Goal: Check status

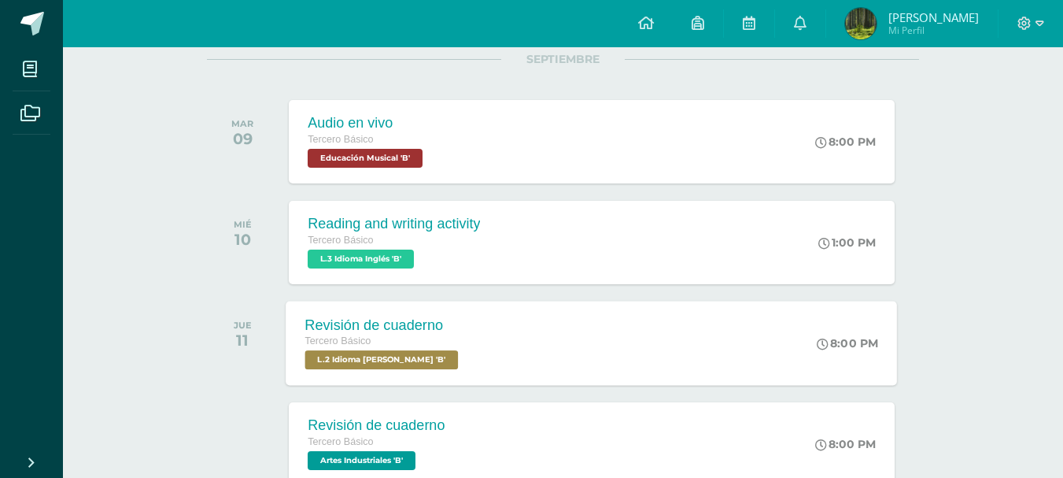
scroll to position [236, 0]
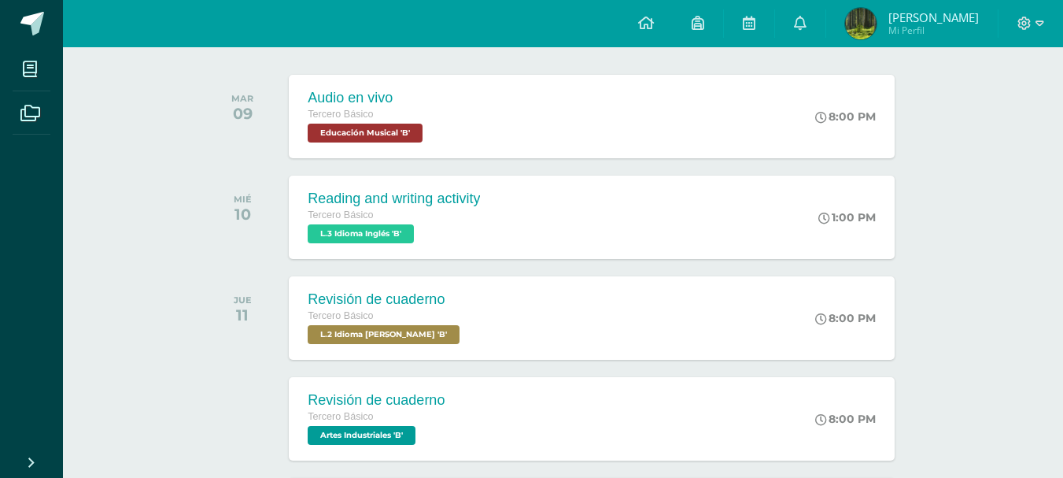
click at [906, 24] on span "Mi Perfil" at bounding box center [933, 30] width 90 height 13
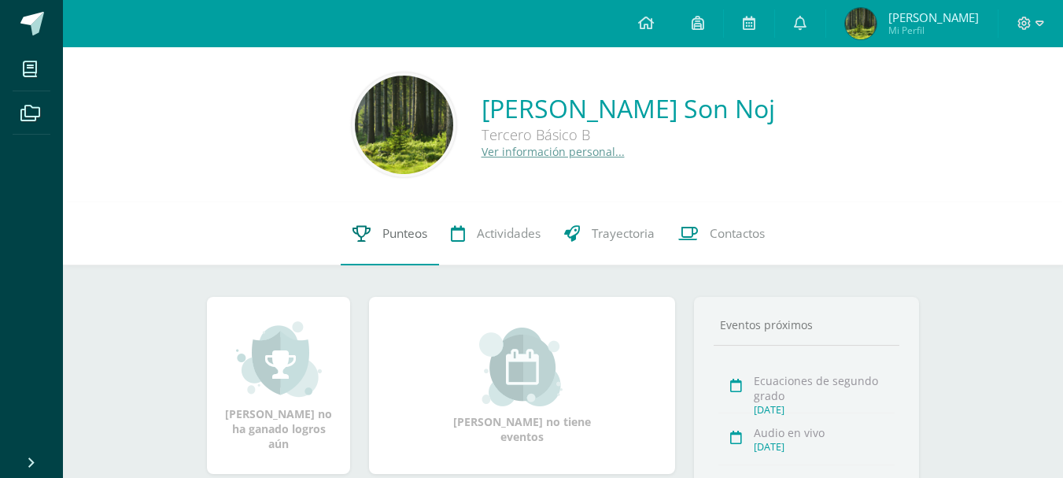
click at [410, 237] on span "Punteos" at bounding box center [404, 233] width 45 height 17
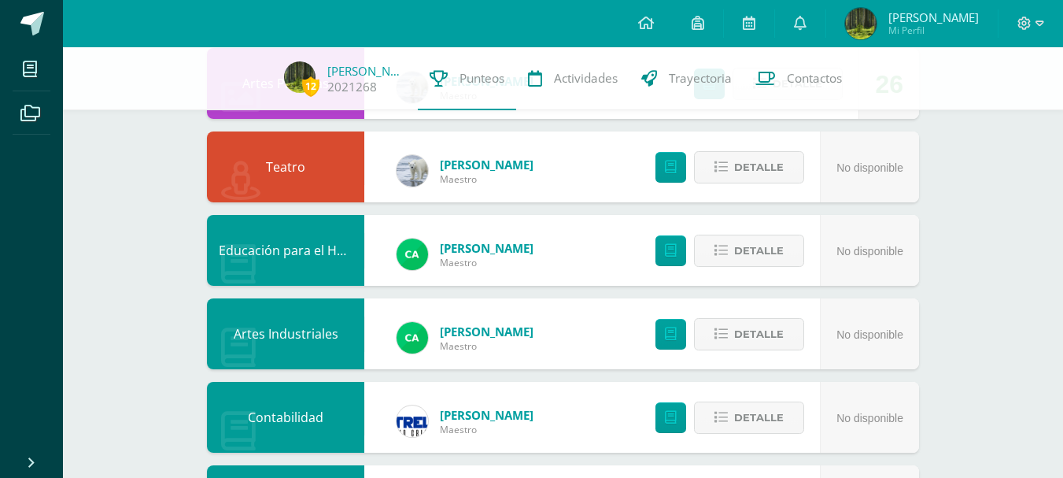
scroll to position [472, 0]
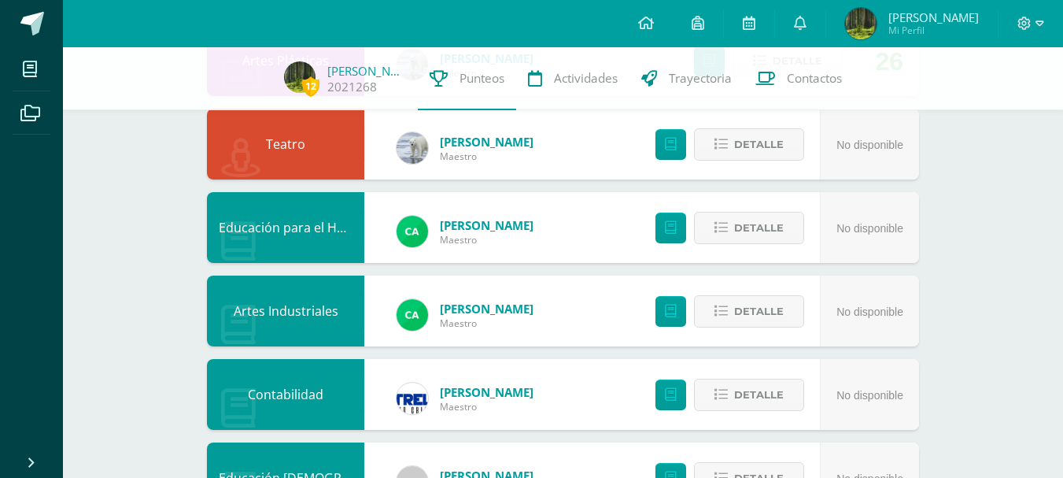
drag, startPoint x: 223, startPoint y: 224, endPoint x: 333, endPoint y: 249, distance: 112.2
click at [333, 249] on div "Educación para el Hogar" at bounding box center [285, 227] width 157 height 71
click at [294, 277] on div "Artes Industriales" at bounding box center [285, 310] width 157 height 71
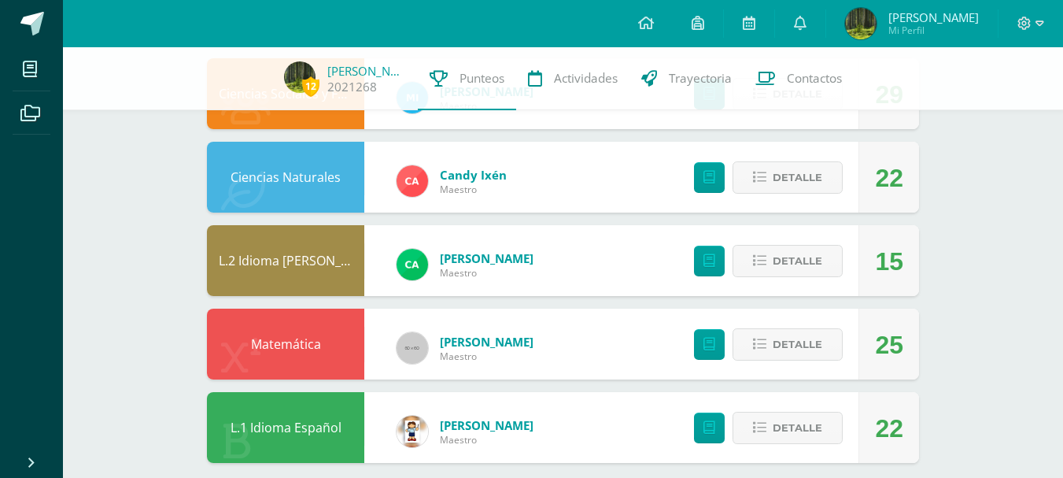
scroll to position [1040, 0]
